Goal: Check status: Check status

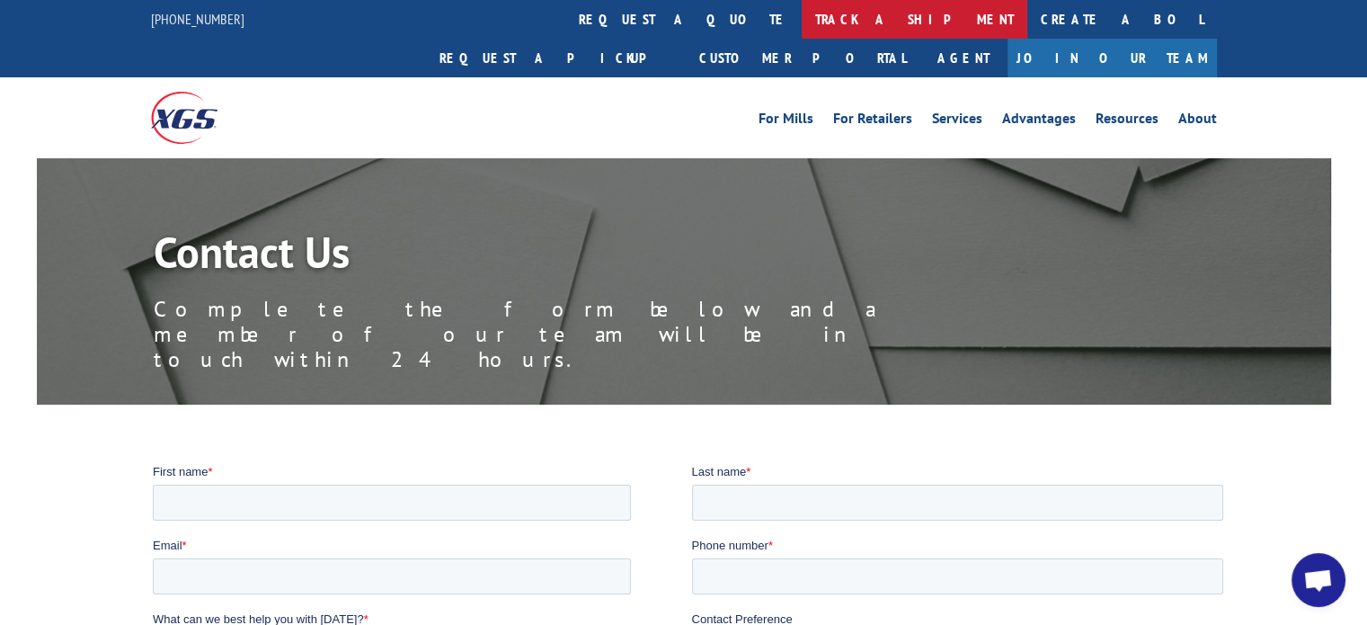
click at [802, 20] on link "track a shipment" at bounding box center [915, 19] width 226 height 39
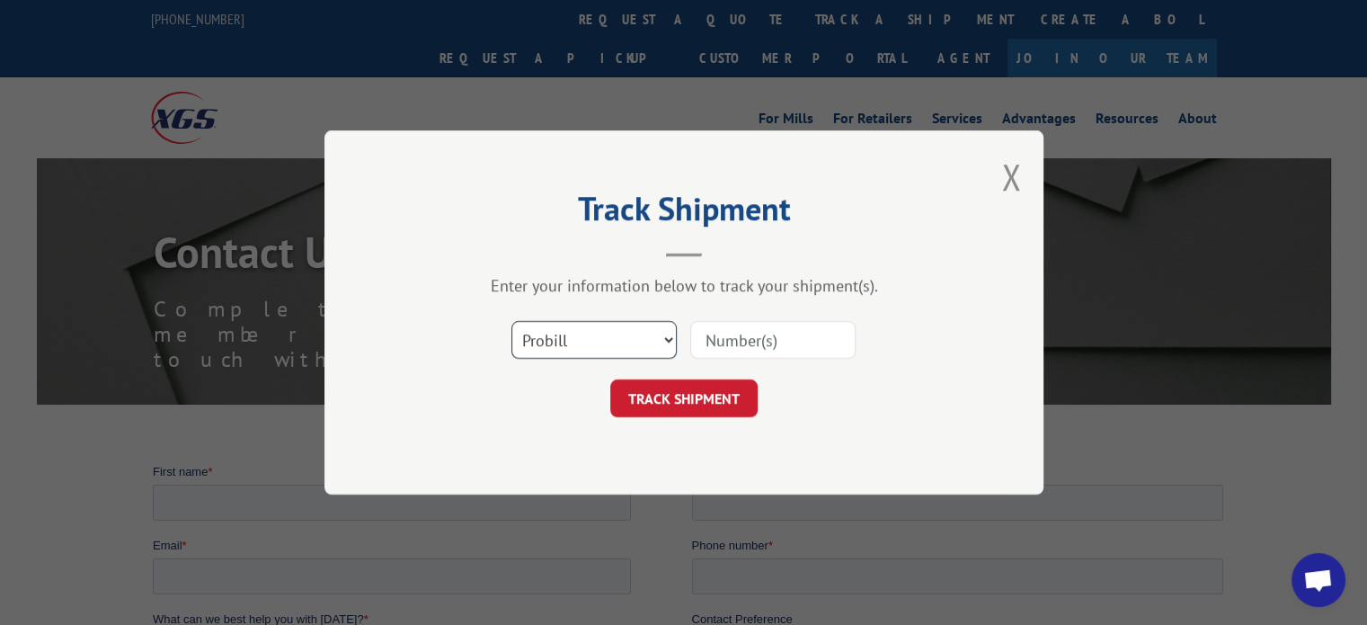
click at [561, 346] on select "Select category... Probill BOL PO" at bounding box center [594, 340] width 165 height 38
select select "bol"
click at [512, 321] on select "Select category... Probill BOL PO" at bounding box center [594, 340] width 165 height 38
click at [717, 333] on input at bounding box center [772, 340] width 165 height 38
drag, startPoint x: 730, startPoint y: 344, endPoint x: 813, endPoint y: 358, distance: 83.8
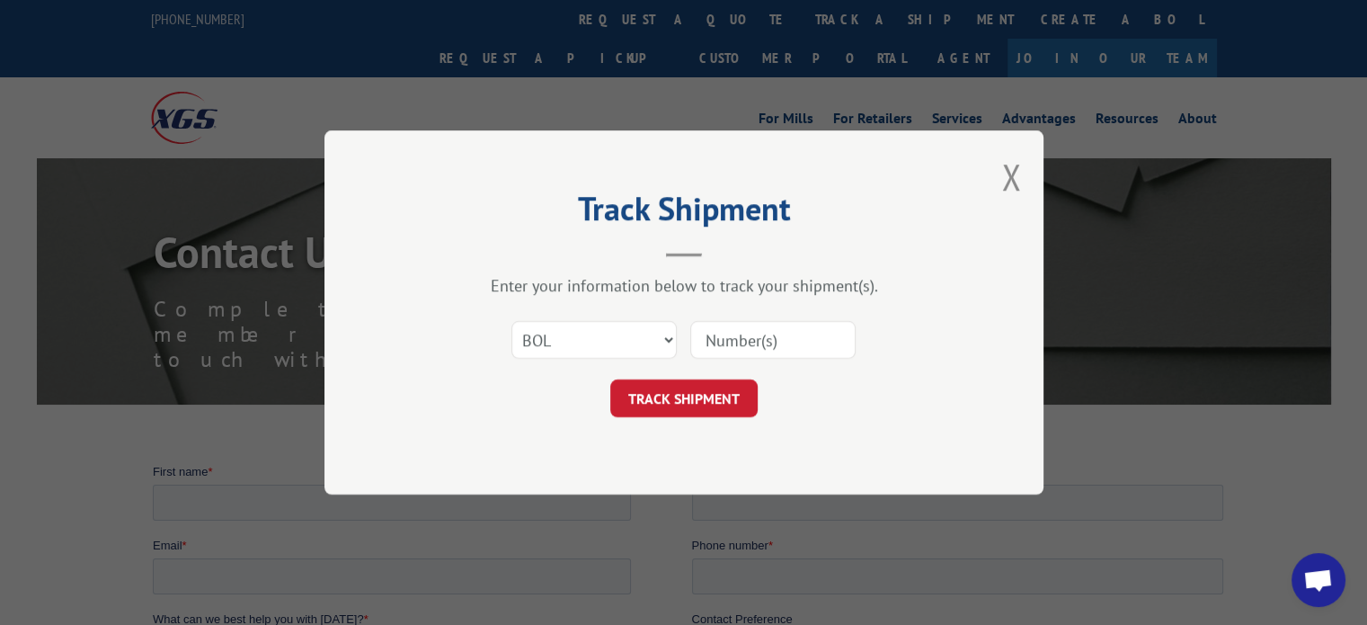
click at [798, 355] on input at bounding box center [772, 340] width 165 height 38
type input "2856829"
click at [690, 400] on button "TRACK SHIPMENT" at bounding box center [683, 398] width 147 height 38
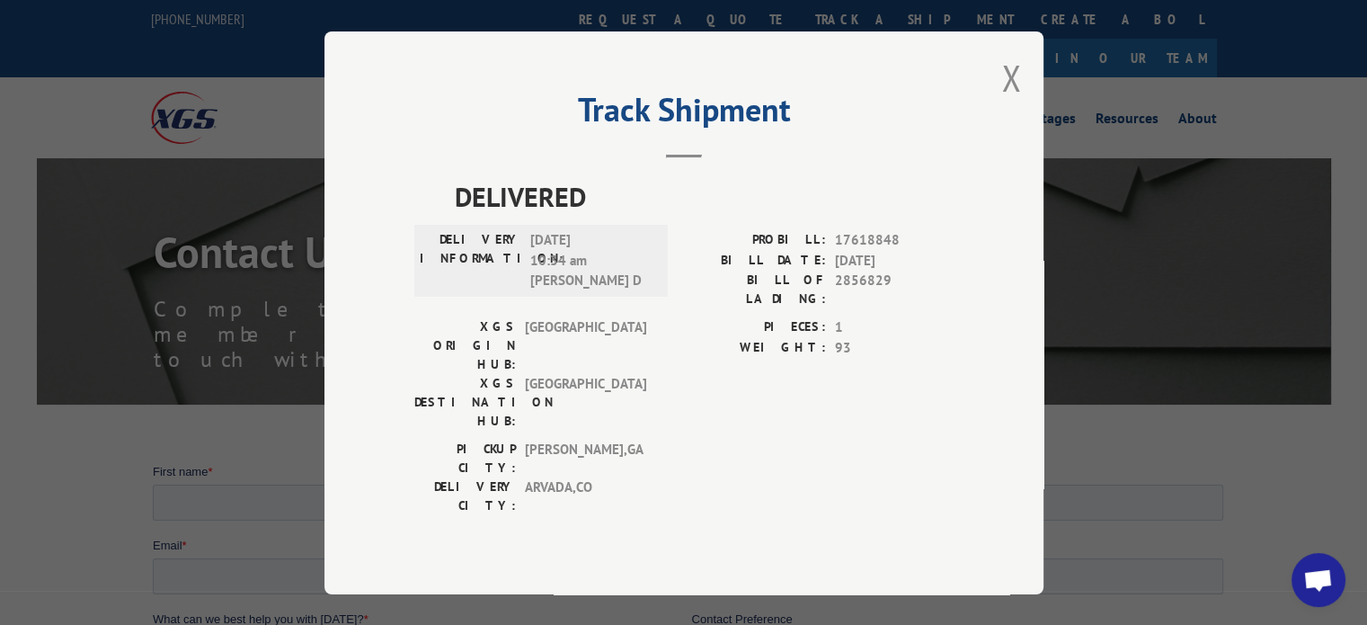
click at [1014, 102] on button "Close modal" at bounding box center [1012, 78] width 20 height 48
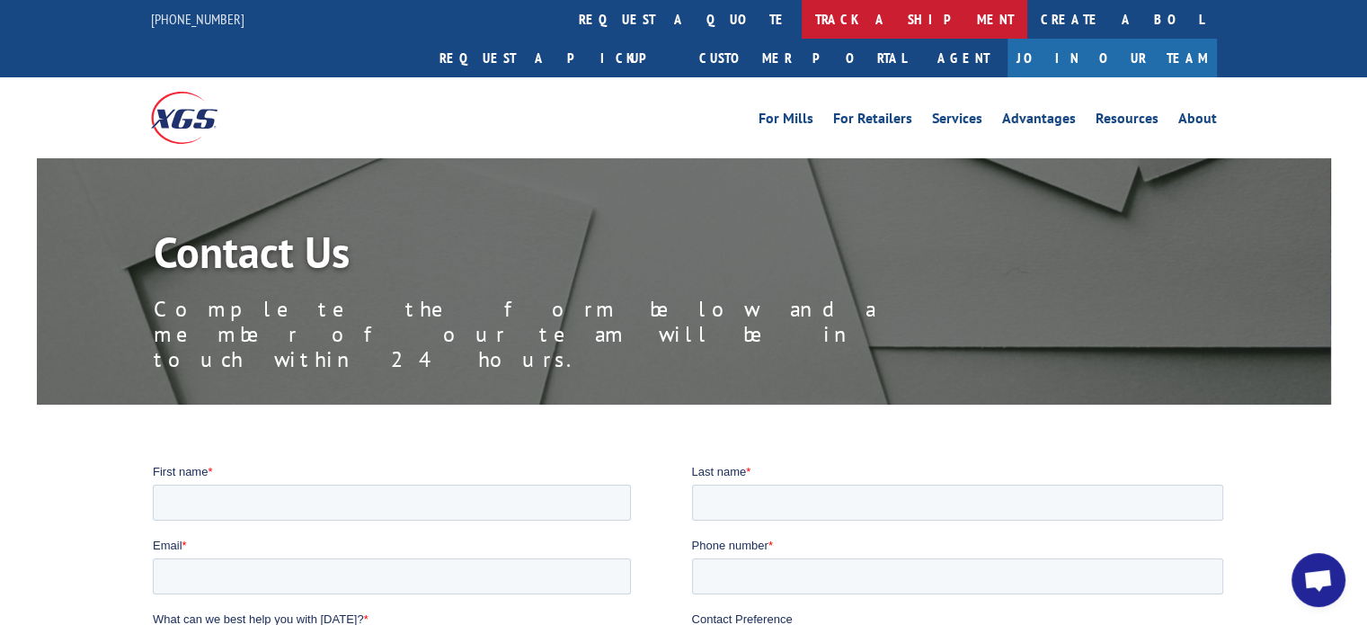
click at [802, 17] on link "track a shipment" at bounding box center [915, 19] width 226 height 39
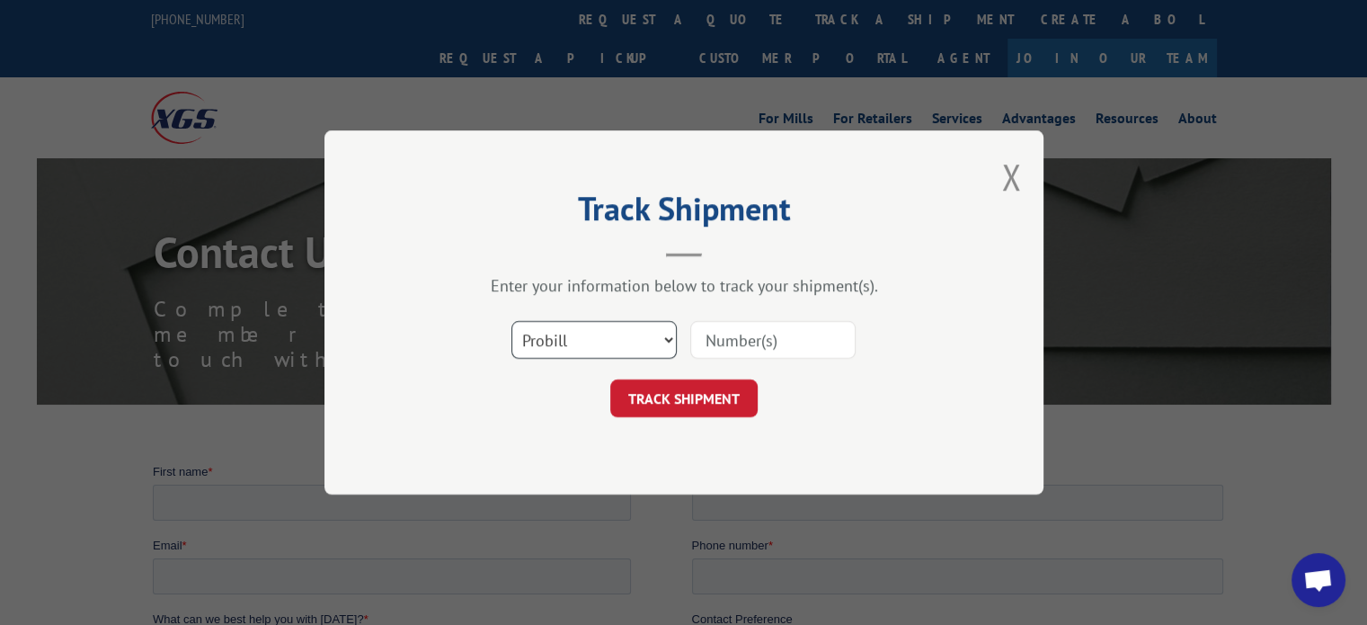
click at [617, 345] on select "Select category... Probill BOL PO" at bounding box center [594, 340] width 165 height 38
select select "bol"
click at [512, 321] on select "Select category... Probill BOL PO" at bounding box center [594, 340] width 165 height 38
drag, startPoint x: 751, startPoint y: 336, endPoint x: 762, endPoint y: 337, distance: 11.7
click at [754, 336] on input at bounding box center [772, 340] width 165 height 38
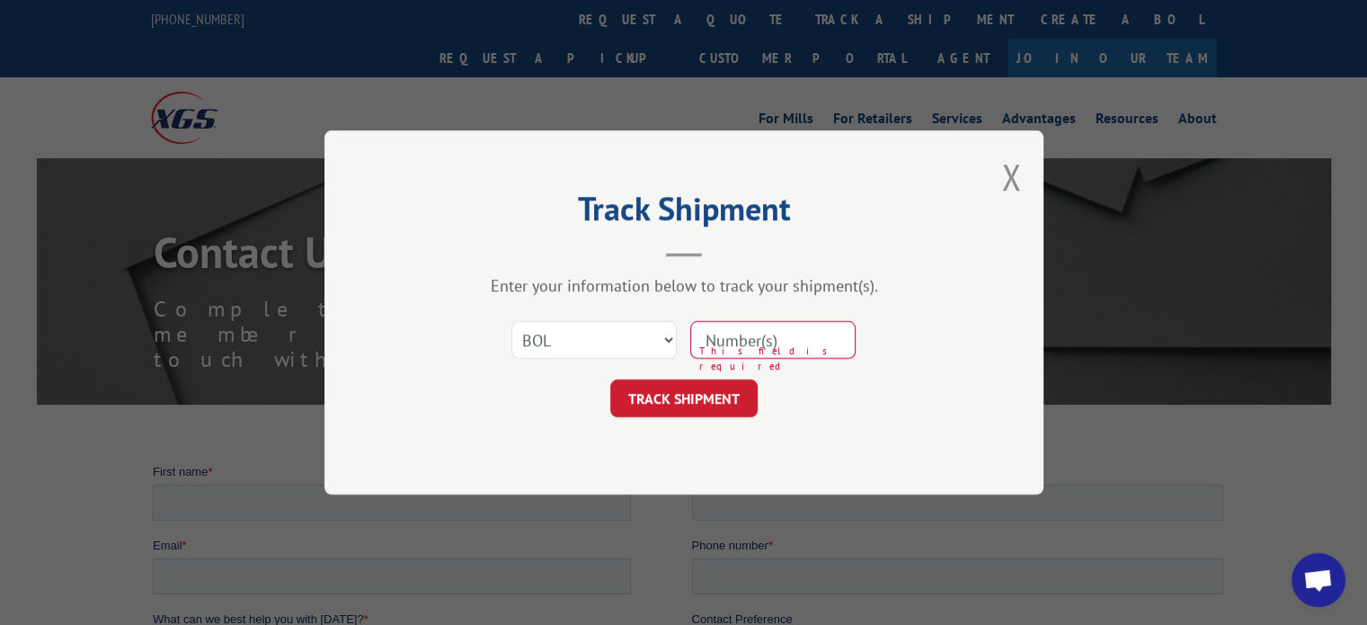
drag, startPoint x: 759, startPoint y: 339, endPoint x: 780, endPoint y: 339, distance: 21.6
click at [780, 339] on input at bounding box center [772, 340] width 165 height 38
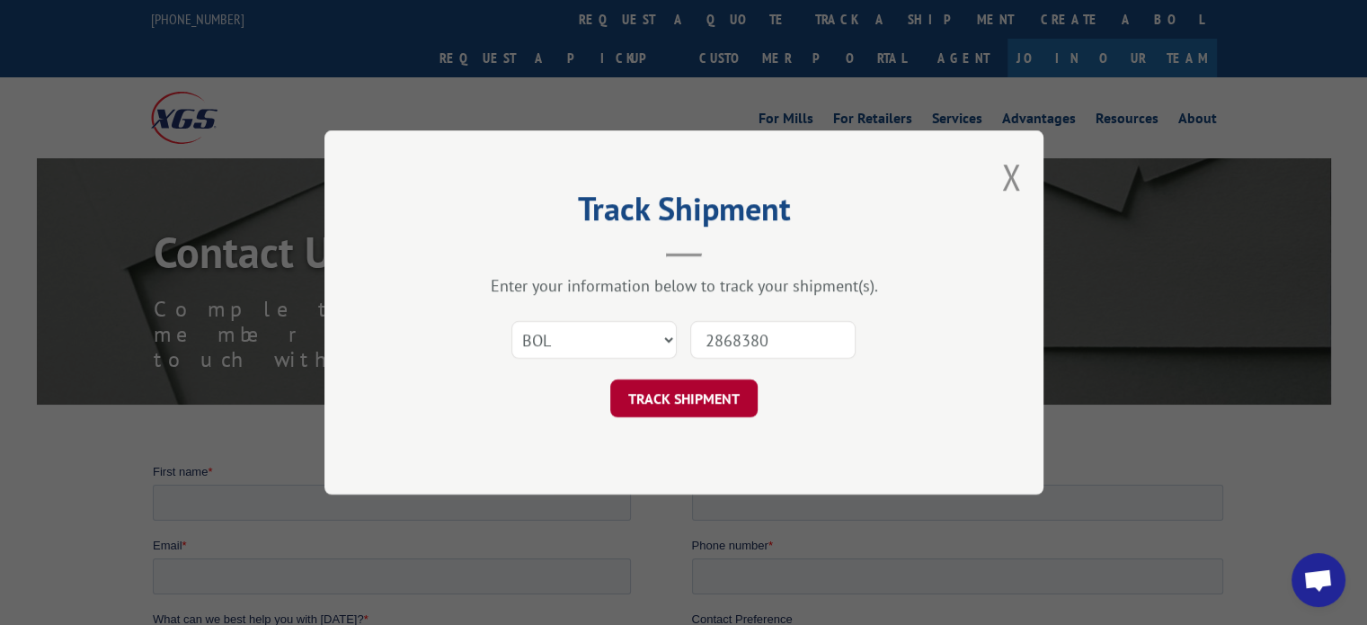
type input "2868380"
click at [697, 393] on button "TRACK SHIPMENT" at bounding box center [683, 398] width 147 height 38
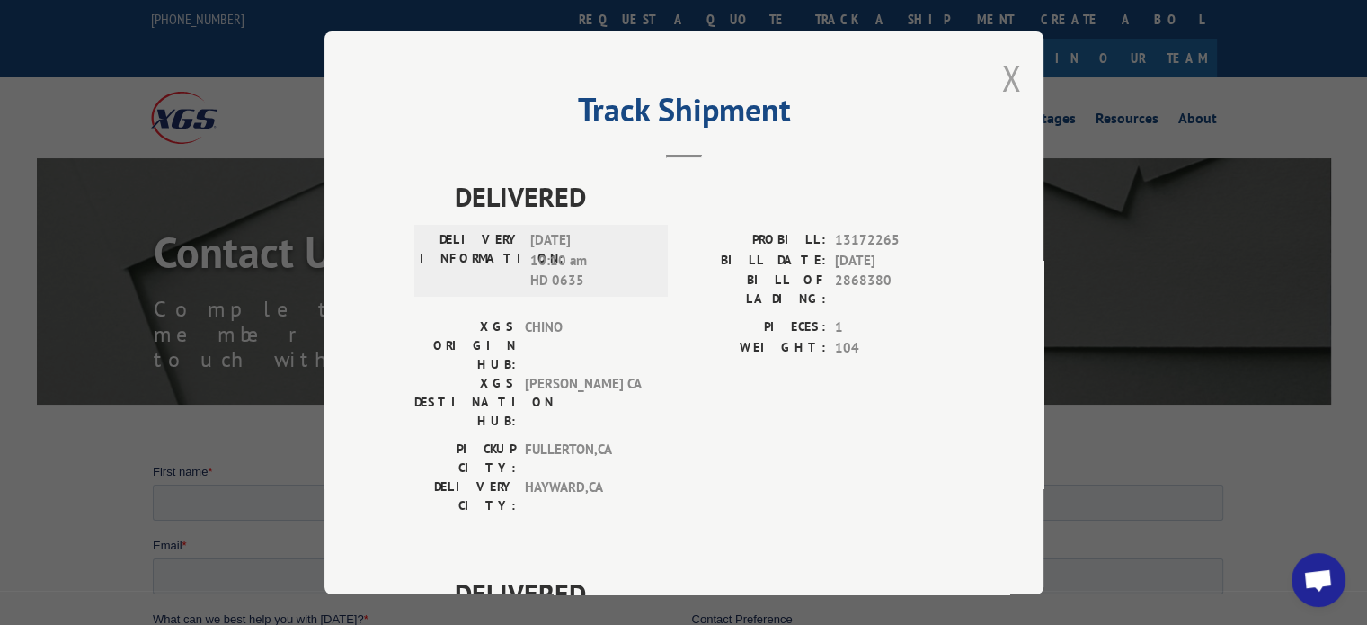
click at [1011, 76] on button "Close modal" at bounding box center [1012, 78] width 20 height 48
